Goal: Find contact information: Find contact information

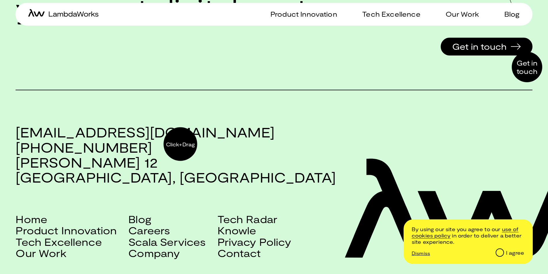
scroll to position [1499, 0]
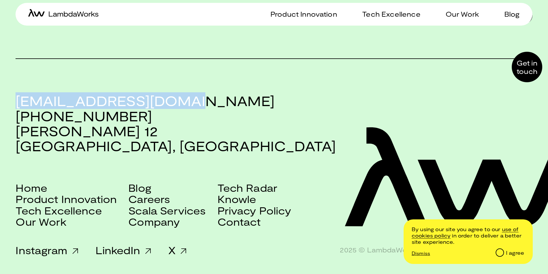
drag, startPoint x: 19, startPoint y: 99, endPoint x: 184, endPoint y: 103, distance: 165.7
click at [184, 103] on h3 "[EMAIL_ADDRESS][DOMAIN_NAME] [PHONE_NUMBER] [PERSON_NAME][STREET_ADDRESS]" at bounding box center [274, 123] width 516 height 60
copy h3 "[EMAIL_ADDRESS][DOMAIN_NAME]"
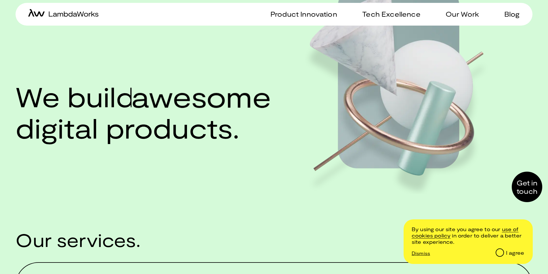
scroll to position [0, 0]
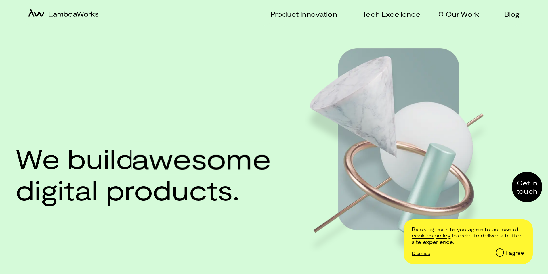
click at [462, 14] on p "Our Work" at bounding box center [461, 14] width 33 height 8
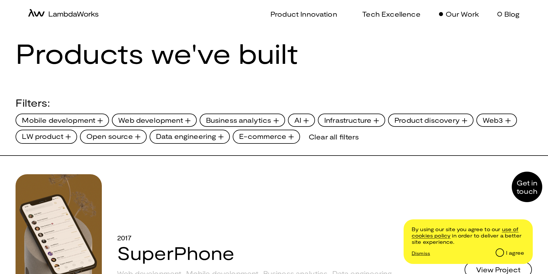
click at [511, 13] on p "Blog" at bounding box center [512, 14] width 16 height 8
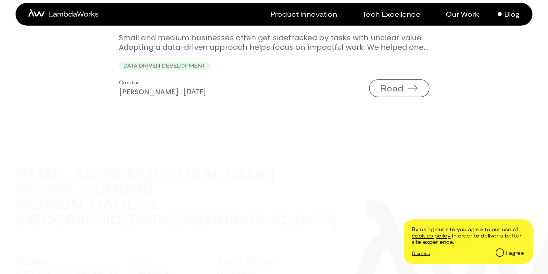
scroll to position [1867, 0]
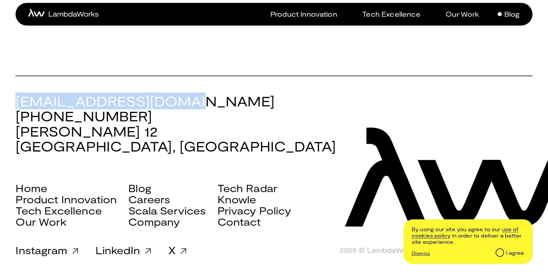
drag, startPoint x: 16, startPoint y: 101, endPoint x: 178, endPoint y: 105, distance: 162.5
click at [178, 105] on h3 "[EMAIL_ADDRESS][DOMAIN_NAME] [PHONE_NUMBER] [PERSON_NAME][STREET_ADDRESS]" at bounding box center [274, 123] width 516 height 60
copy h3 "[EMAIL_ADDRESS][DOMAIN_NAME]"
